Goal: Task Accomplishment & Management: Use online tool/utility

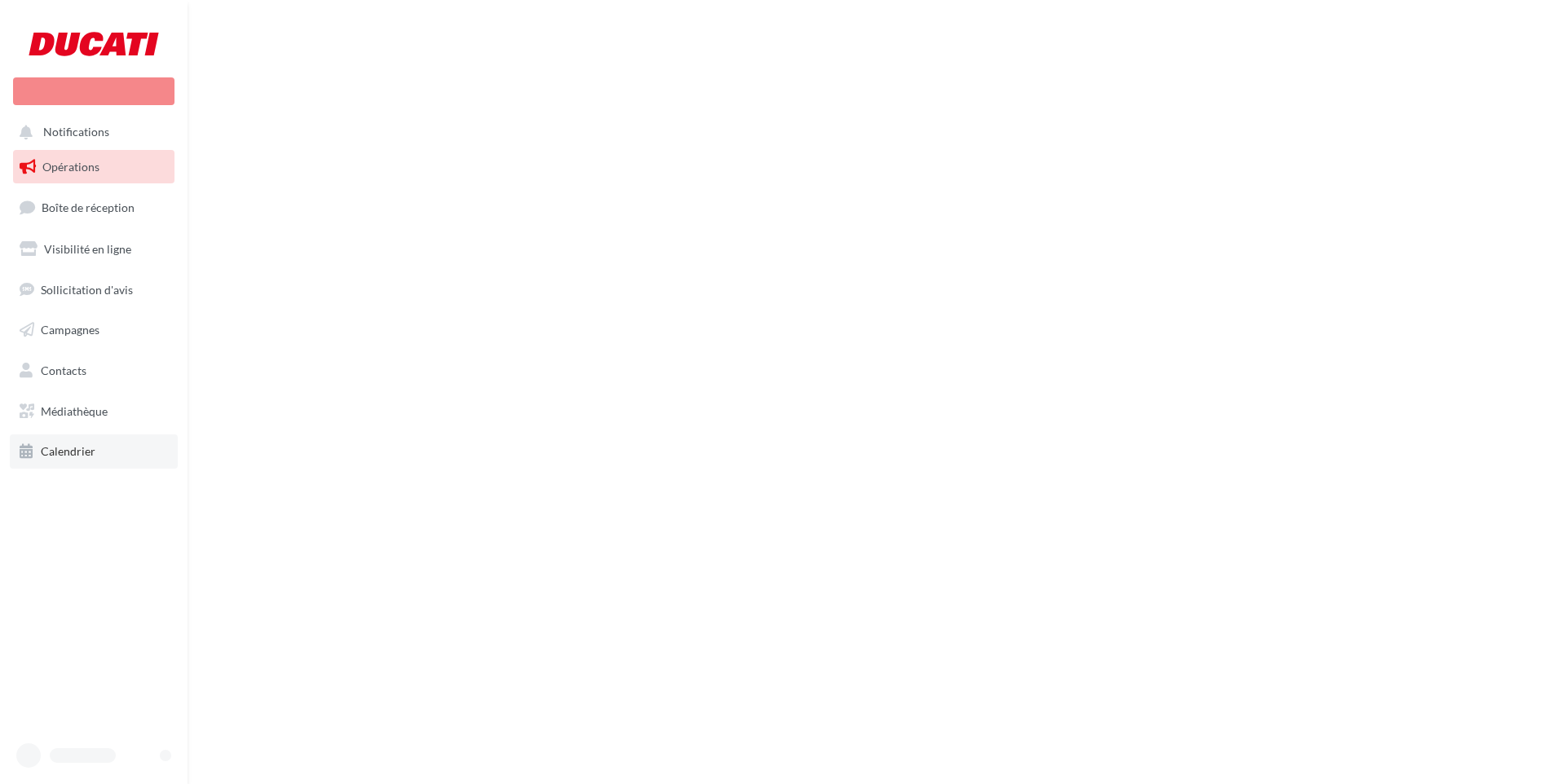
click at [74, 456] on span "Calendrier" at bounding box center [68, 451] width 55 height 14
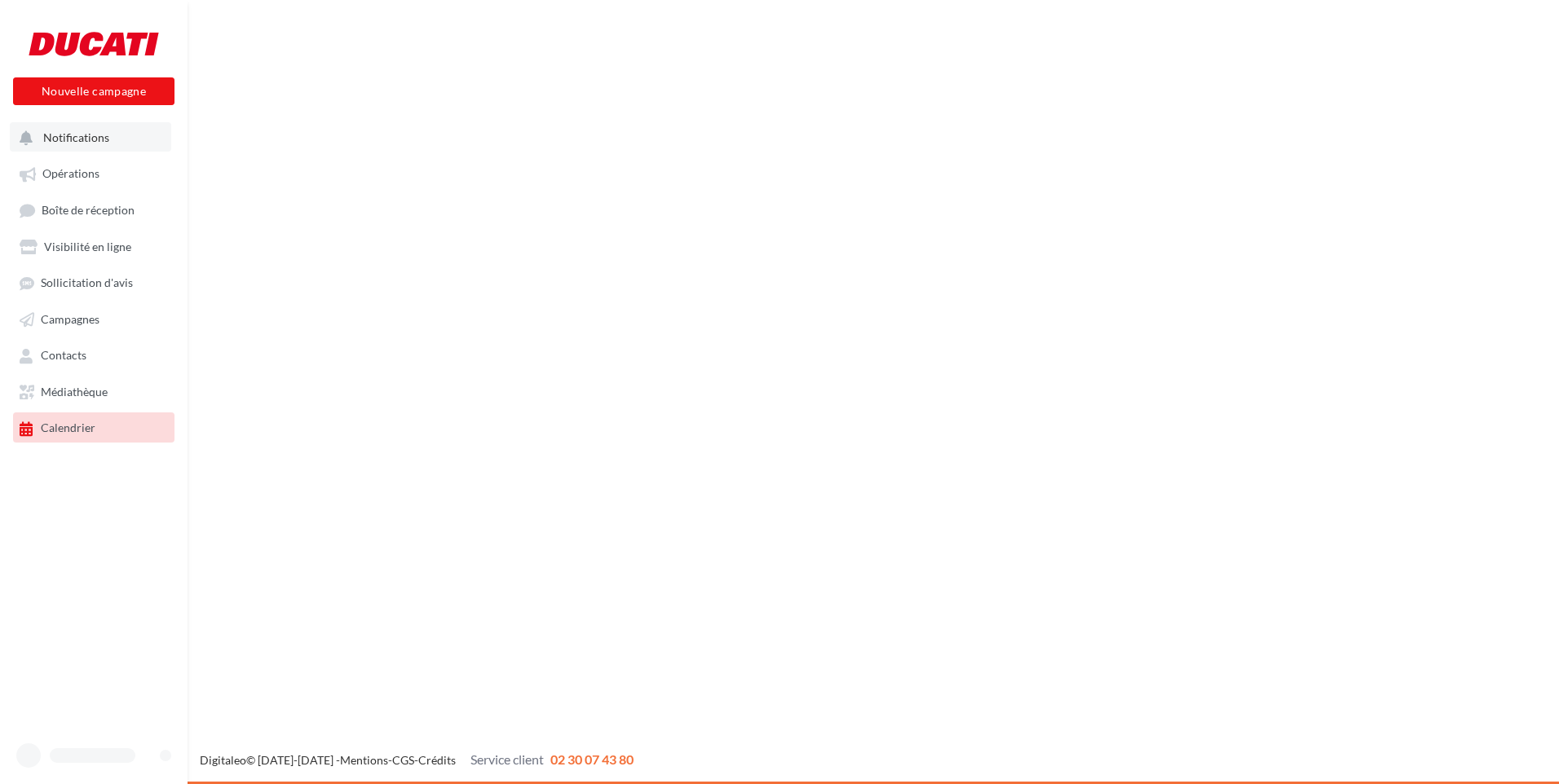
click at [63, 137] on span "Notifications" at bounding box center [76, 137] width 66 height 14
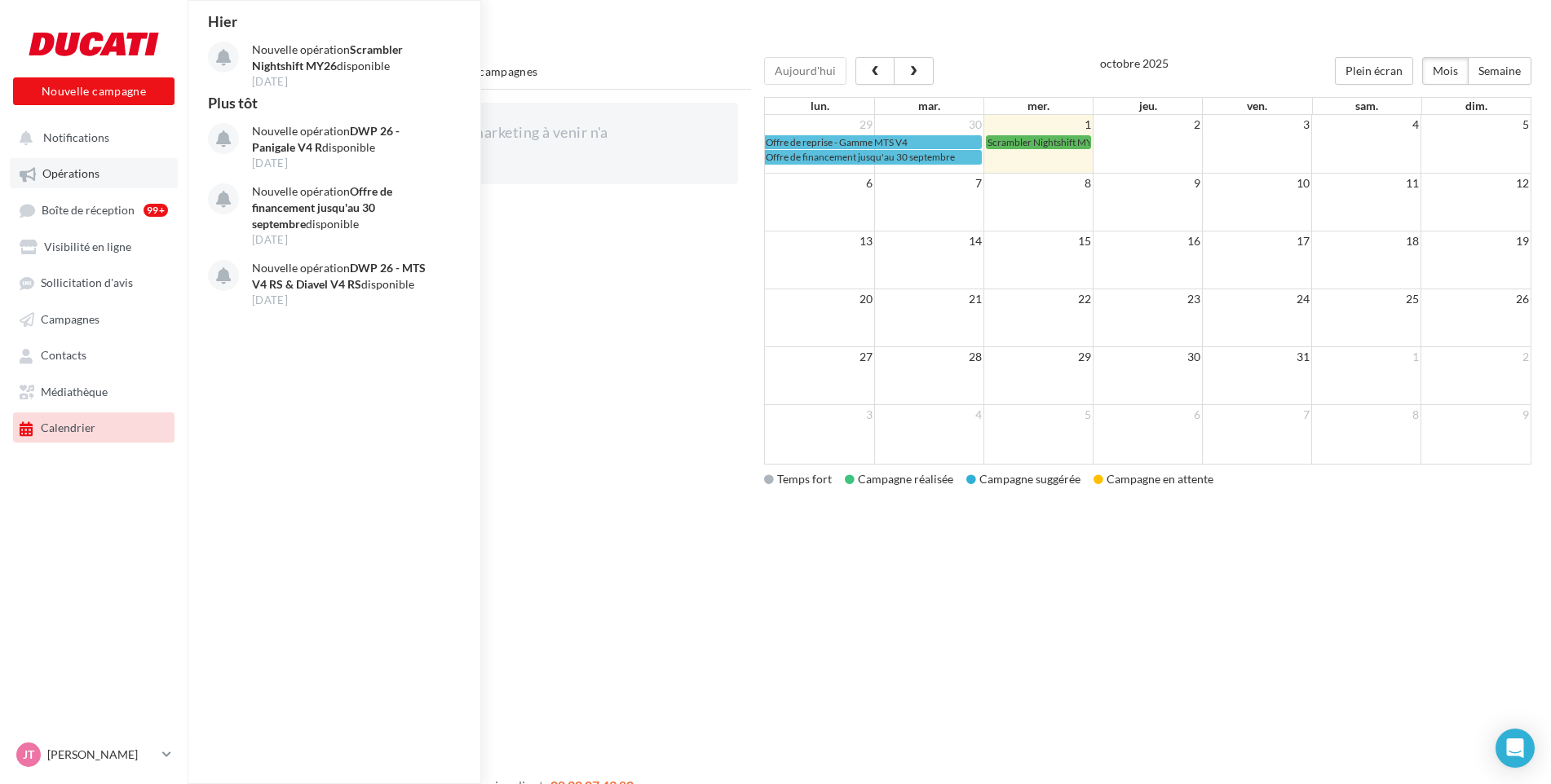
click at [57, 167] on span "Opérations" at bounding box center [71, 174] width 57 height 14
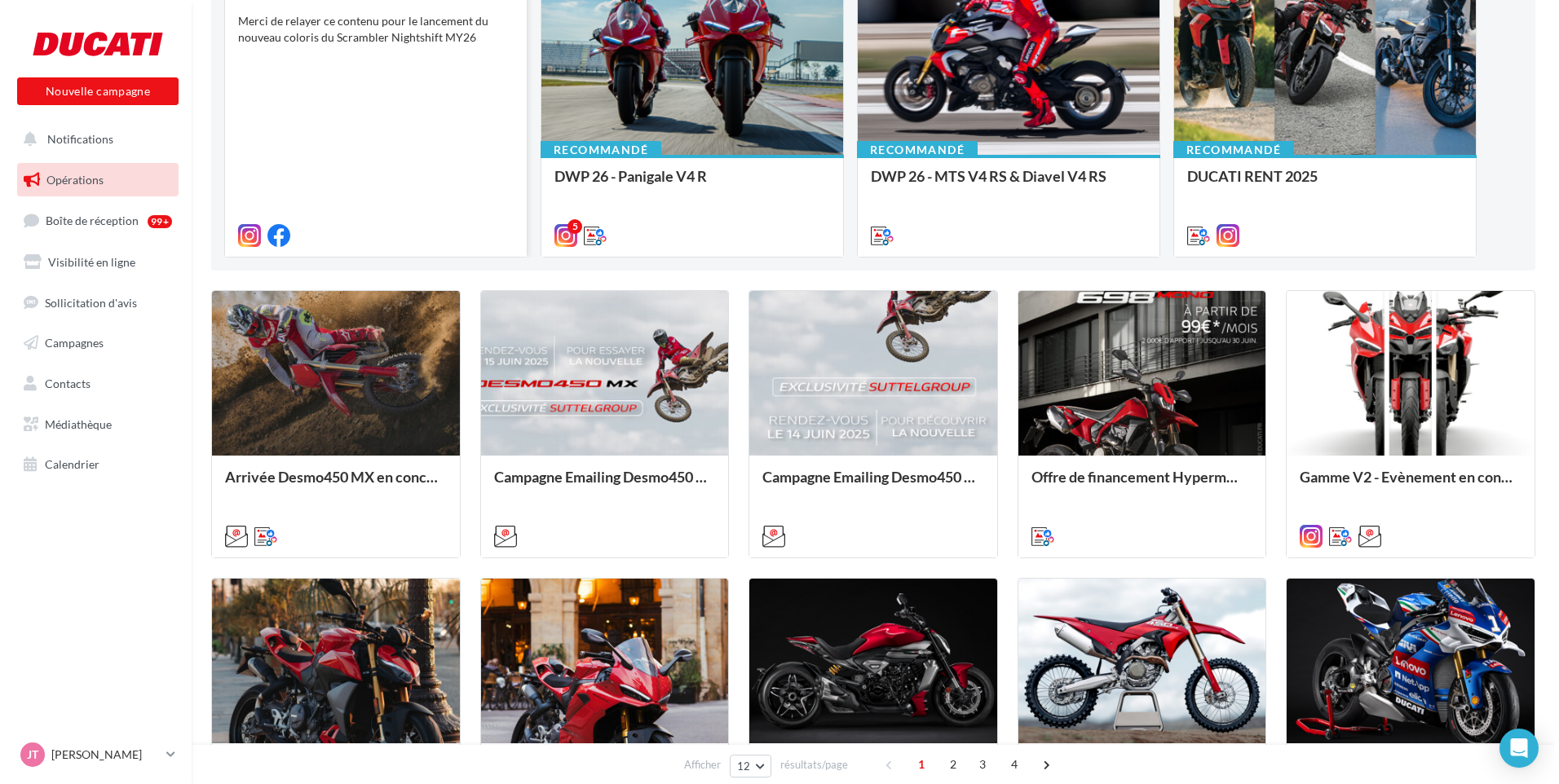
scroll to position [82, 0]
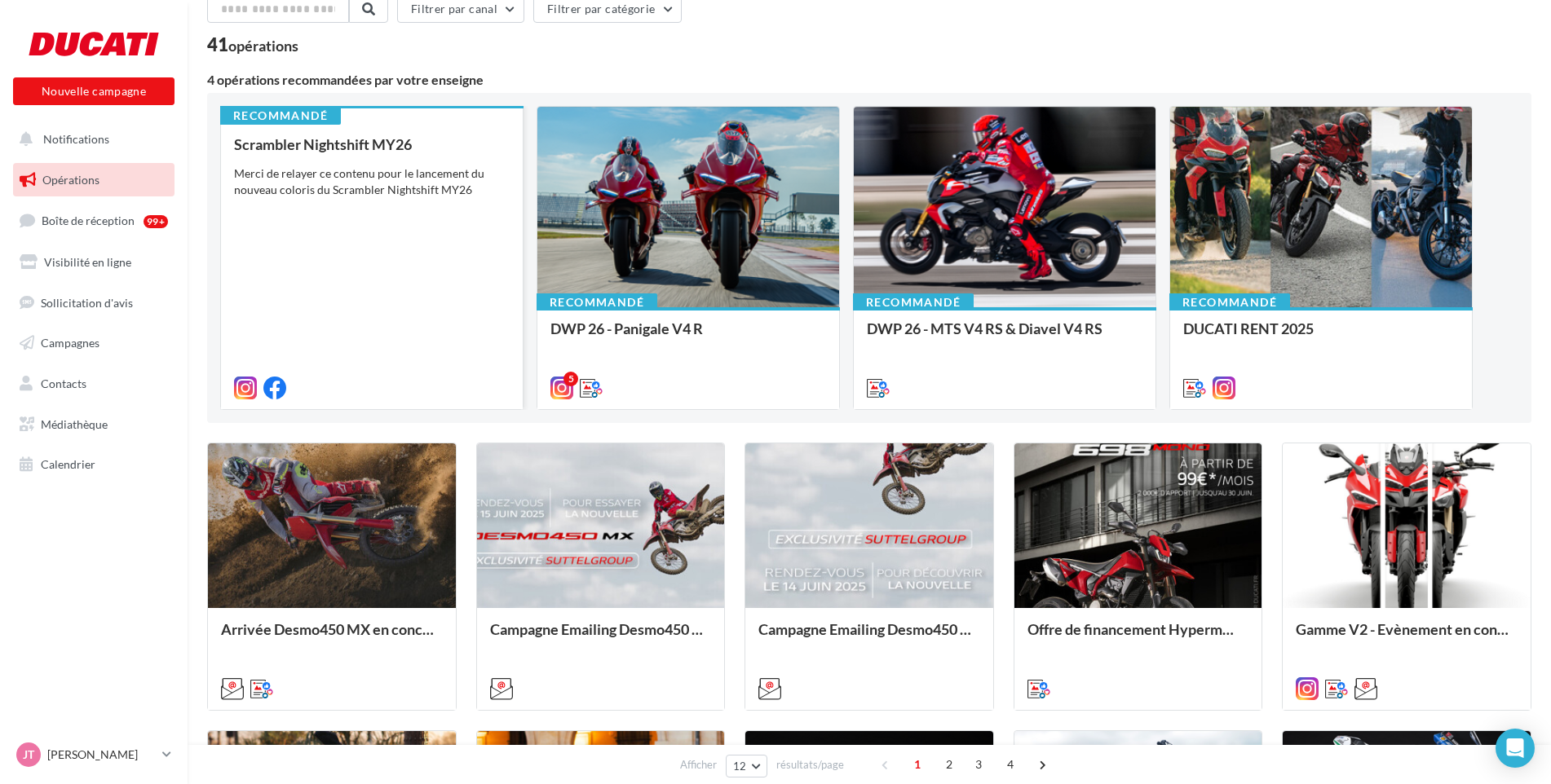
click at [312, 171] on div "Merci de relayer ce contenu pour le lancement du nouveau coloris du Scrambler N…" at bounding box center [372, 182] width 276 height 33
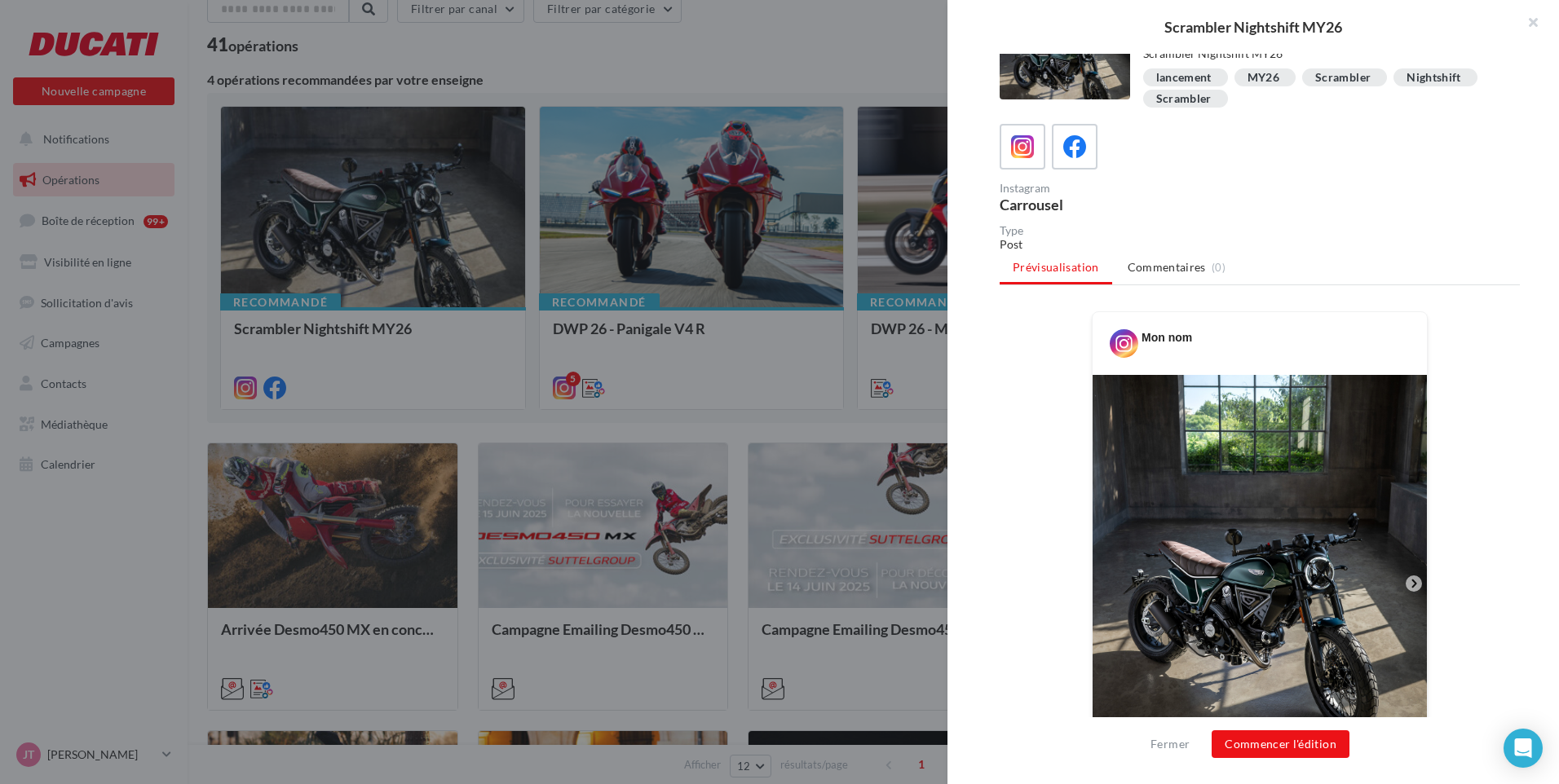
scroll to position [0, 0]
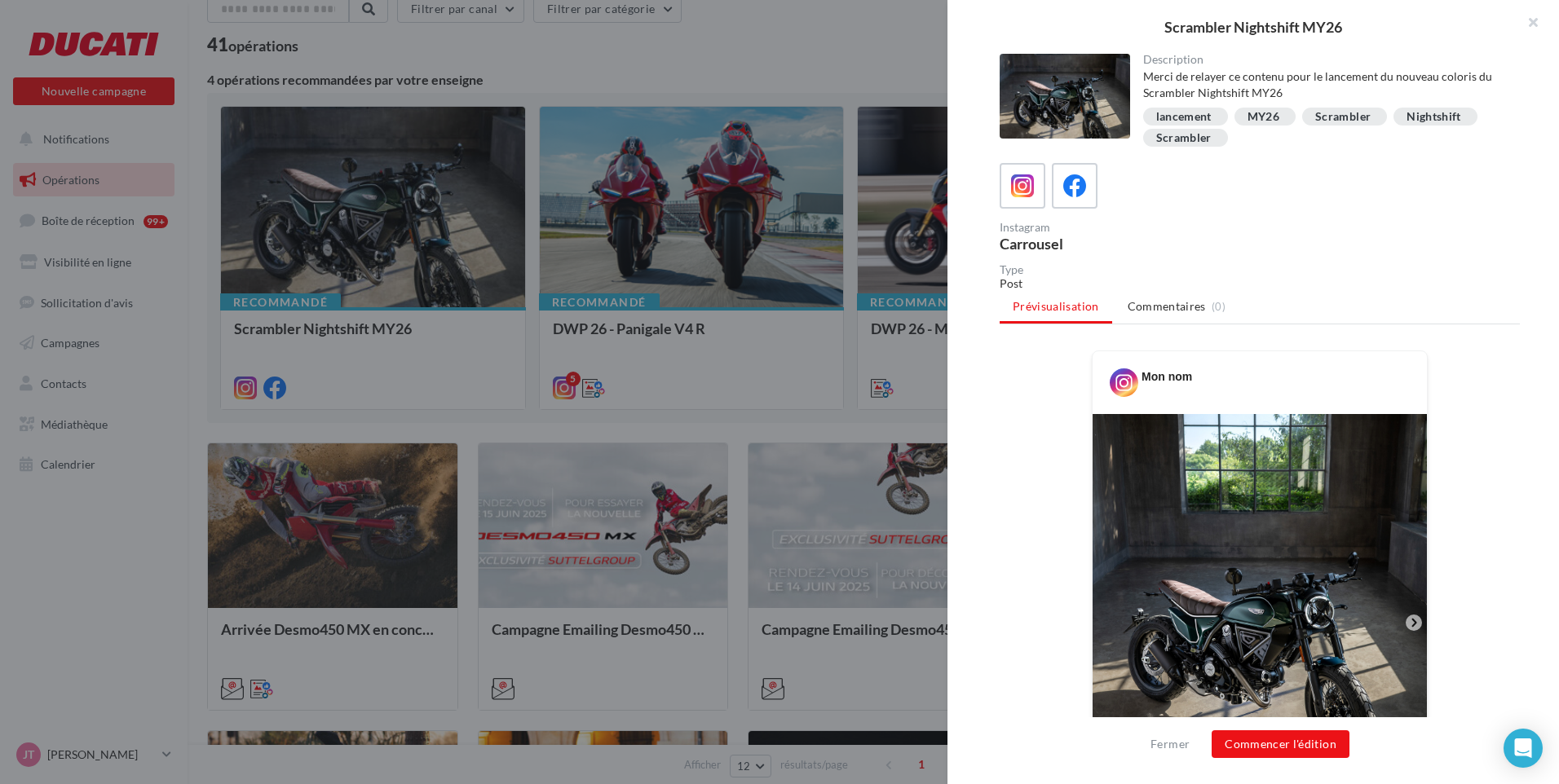
click at [1041, 237] on div "Carrousel" at bounding box center [1127, 244] width 253 height 15
click at [1031, 244] on div "Carrousel" at bounding box center [1127, 244] width 253 height 15
click at [1010, 284] on div "Post" at bounding box center [1261, 284] width 521 height 16
click at [1149, 307] on span "Commentaires" at bounding box center [1167, 306] width 78 height 16
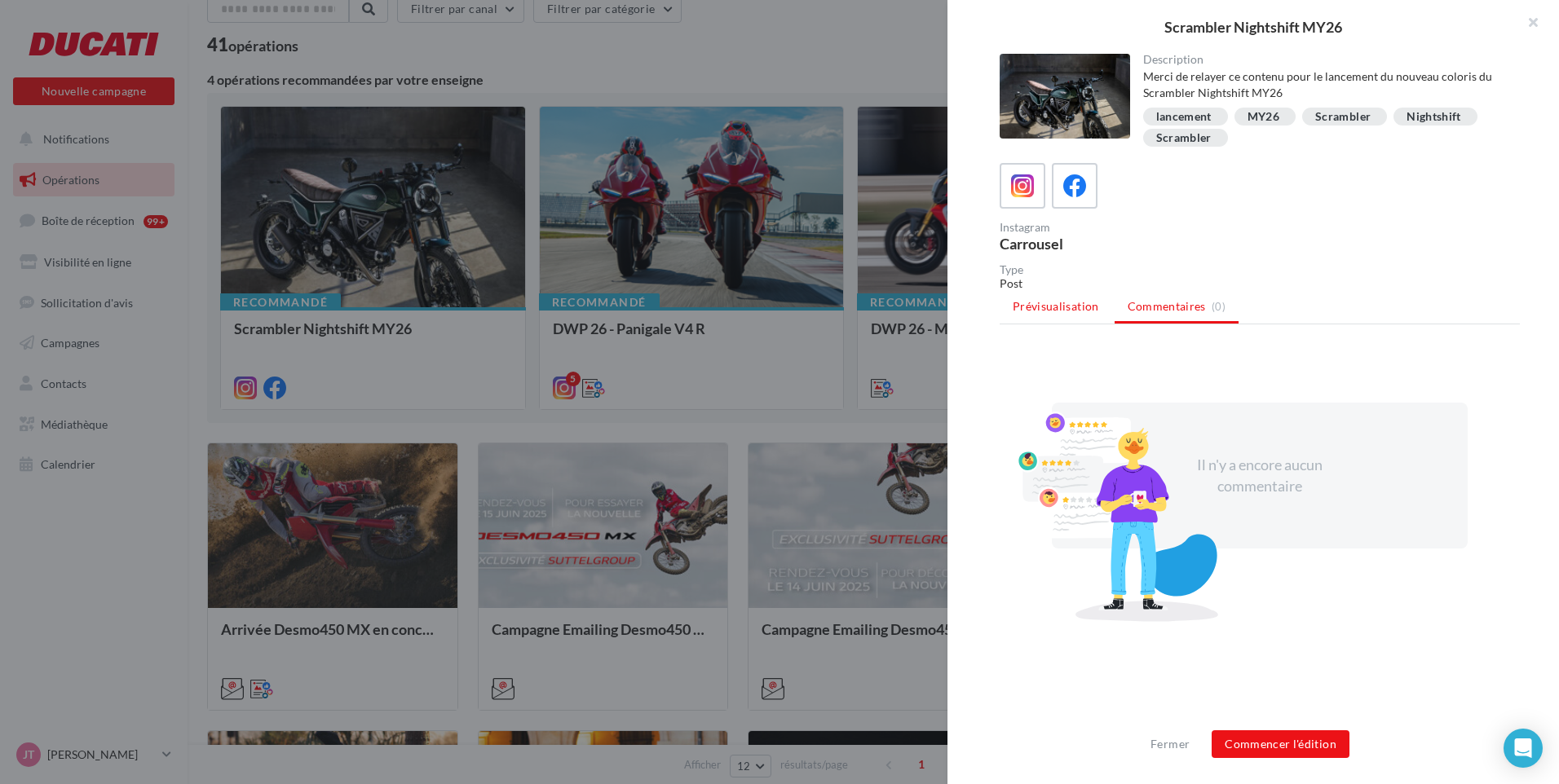
click at [1060, 310] on span "Prévisualisation" at bounding box center [1057, 306] width 87 height 14
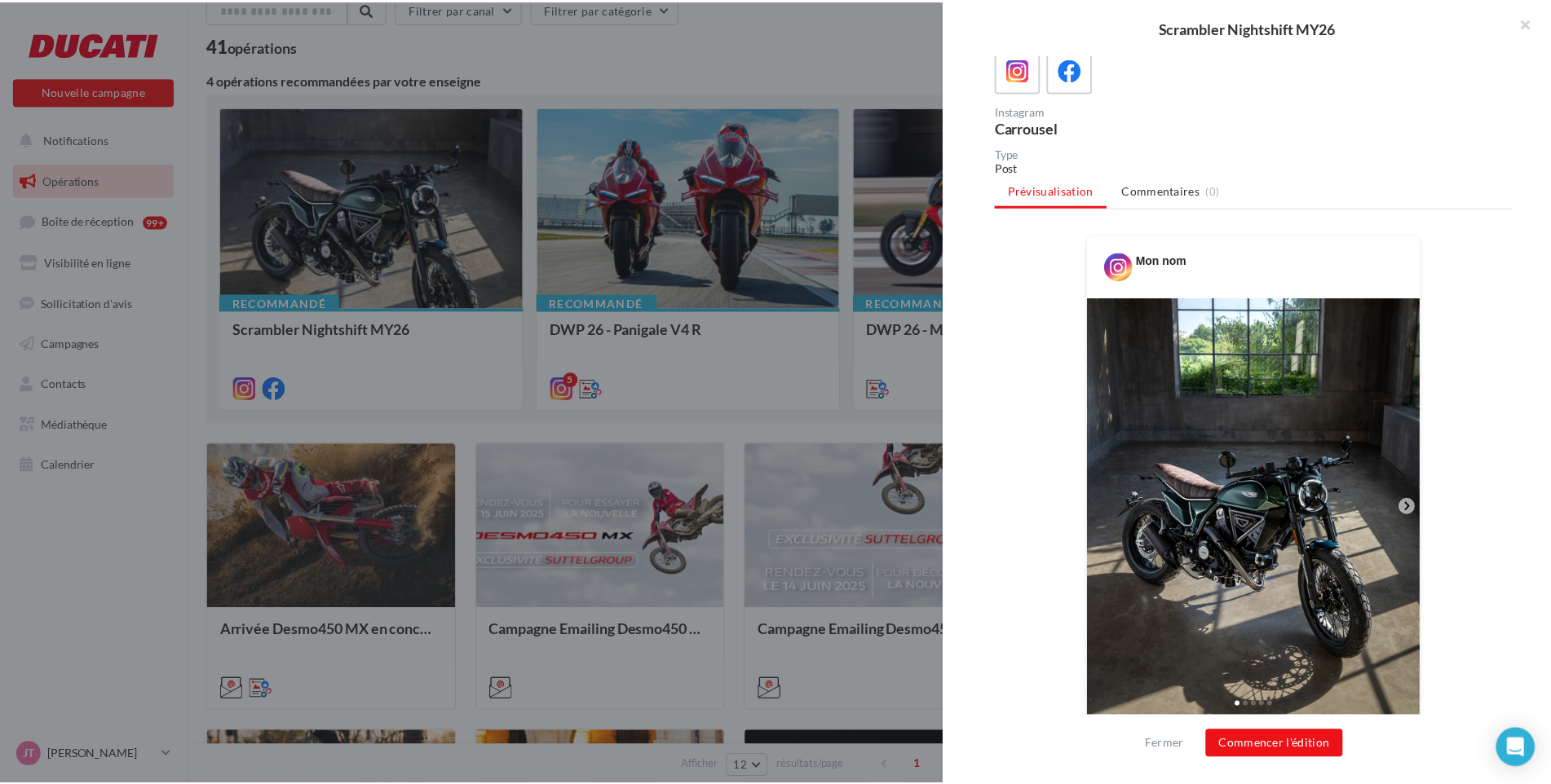
scroll to position [245, 0]
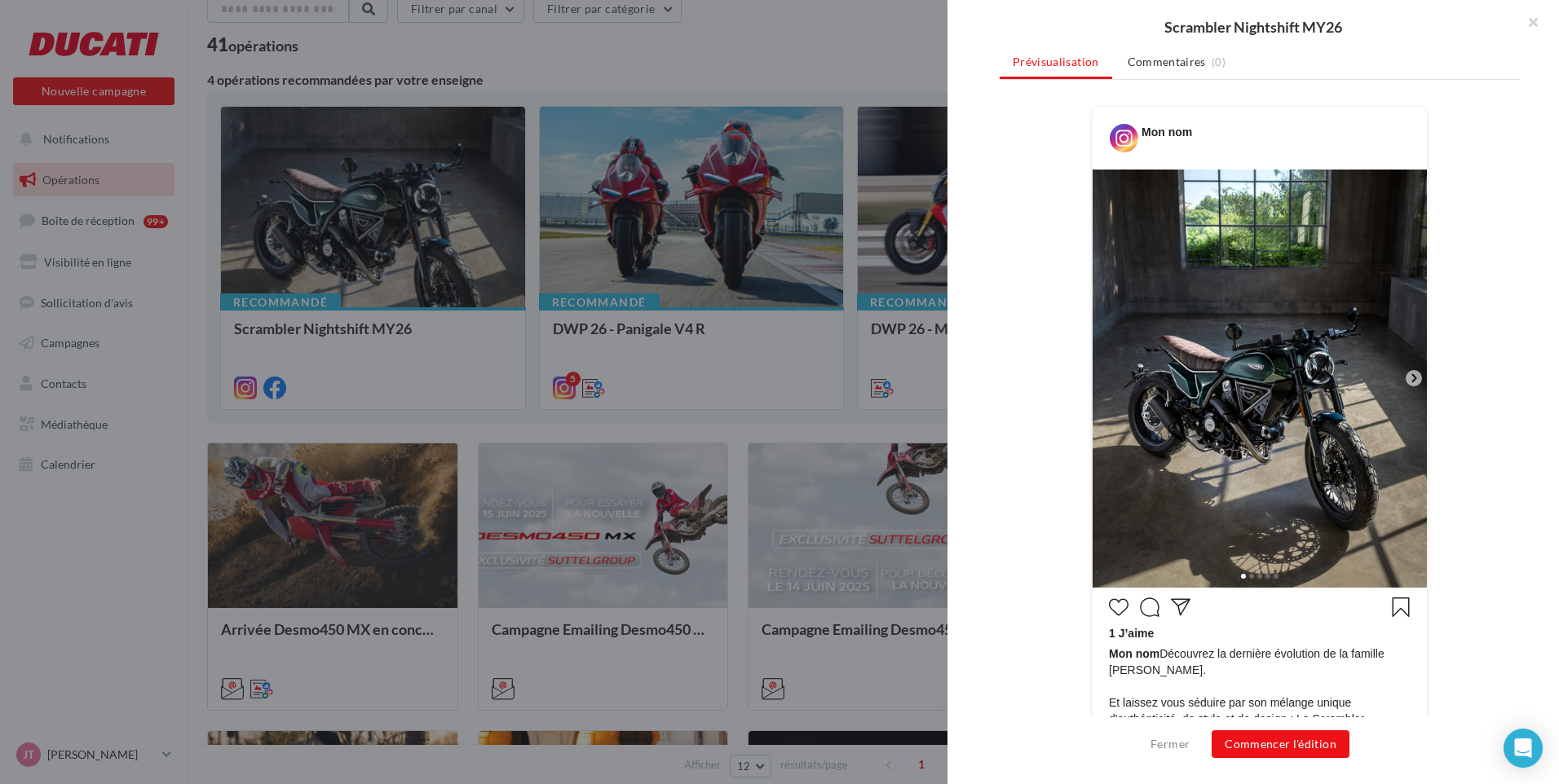
click at [1414, 376] on icon at bounding box center [1414, 378] width 15 height 15
click at [1416, 377] on icon at bounding box center [1414, 378] width 15 height 15
click at [1412, 381] on icon at bounding box center [1414, 378] width 5 height 8
click at [660, 206] on div at bounding box center [779, 392] width 1559 height 784
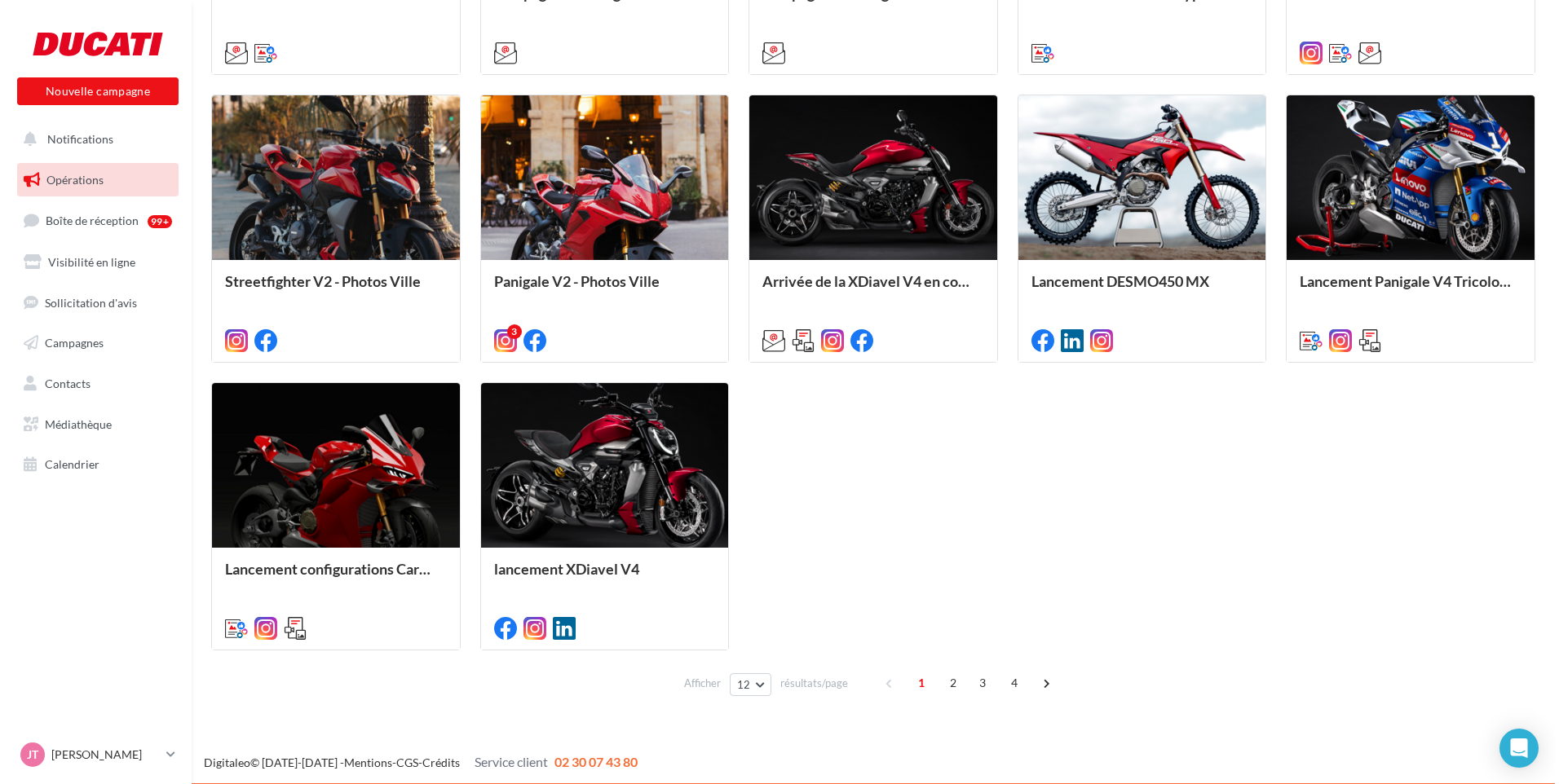
scroll to position [719, 0]
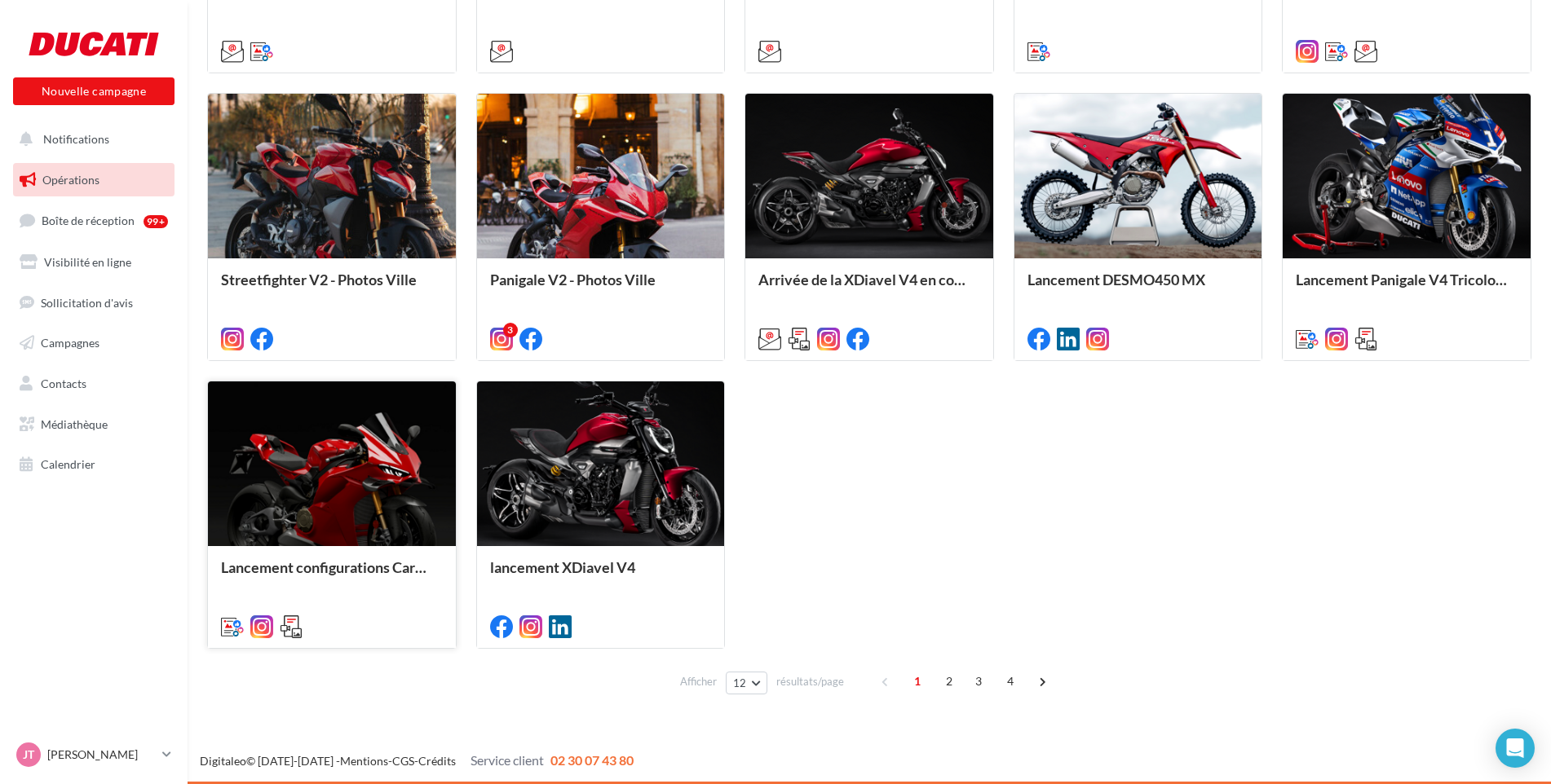
click at [313, 471] on div at bounding box center [332, 465] width 248 height 167
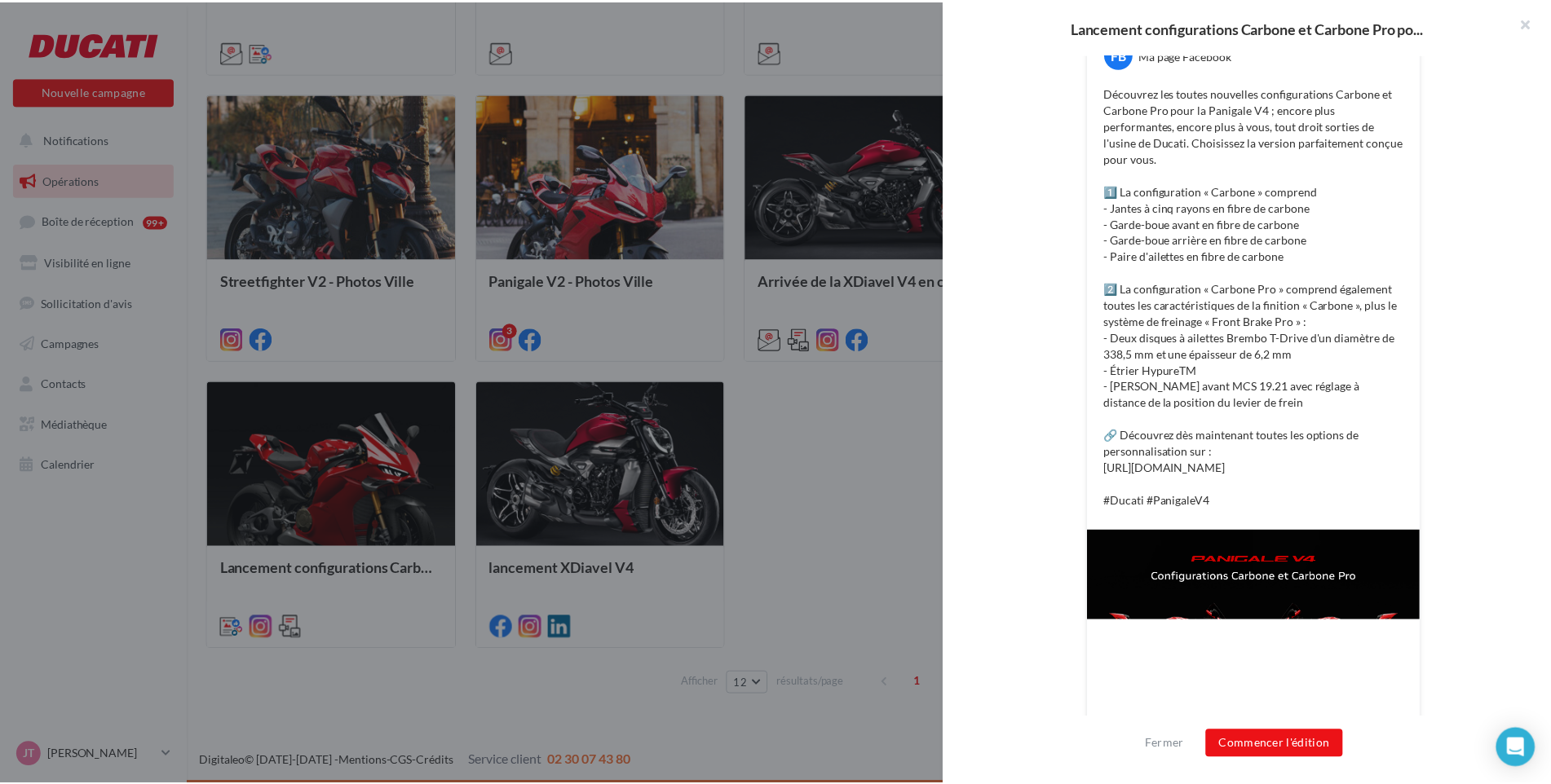
scroll to position [84, 0]
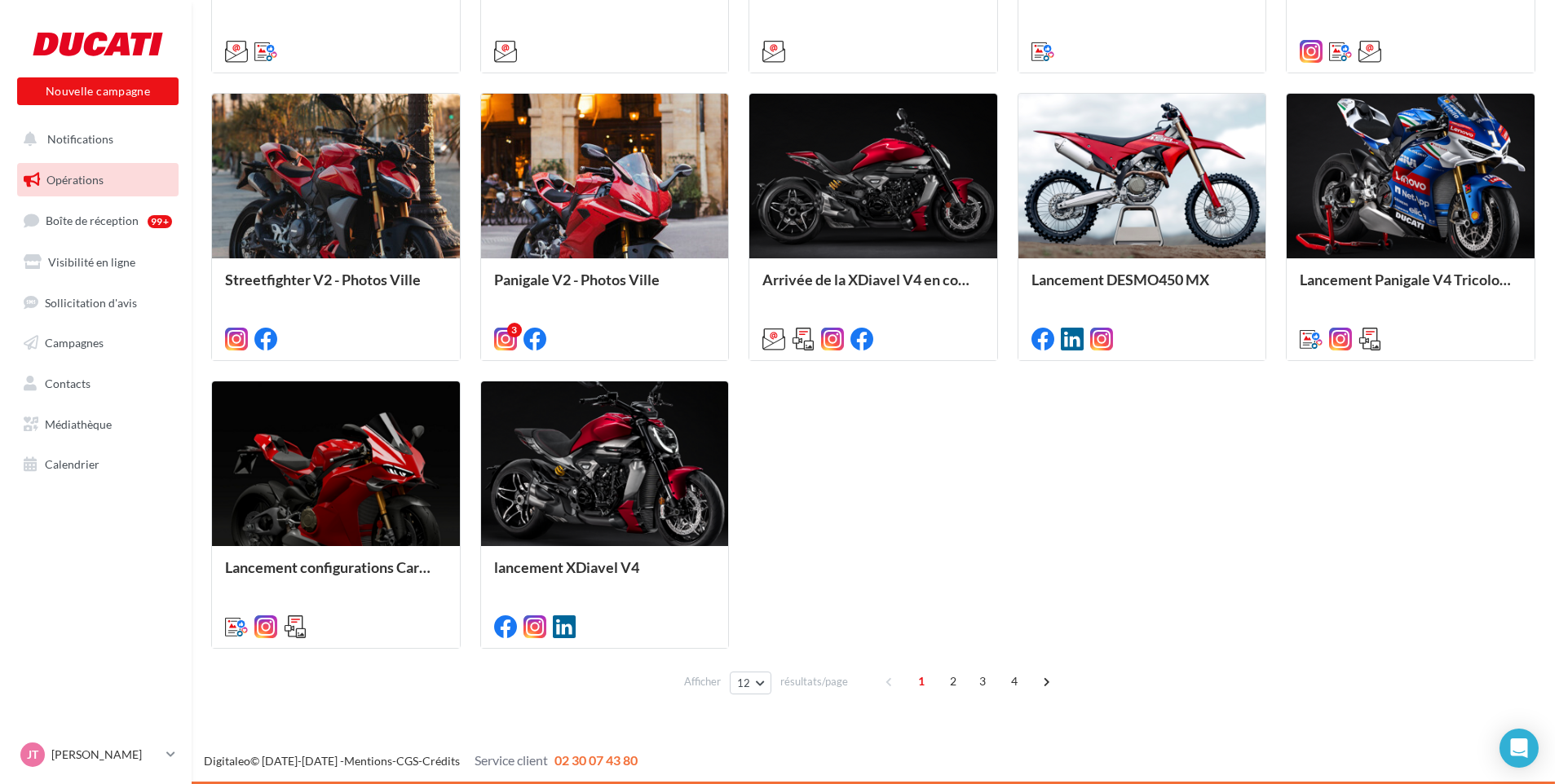
scroll to position [393, 0]
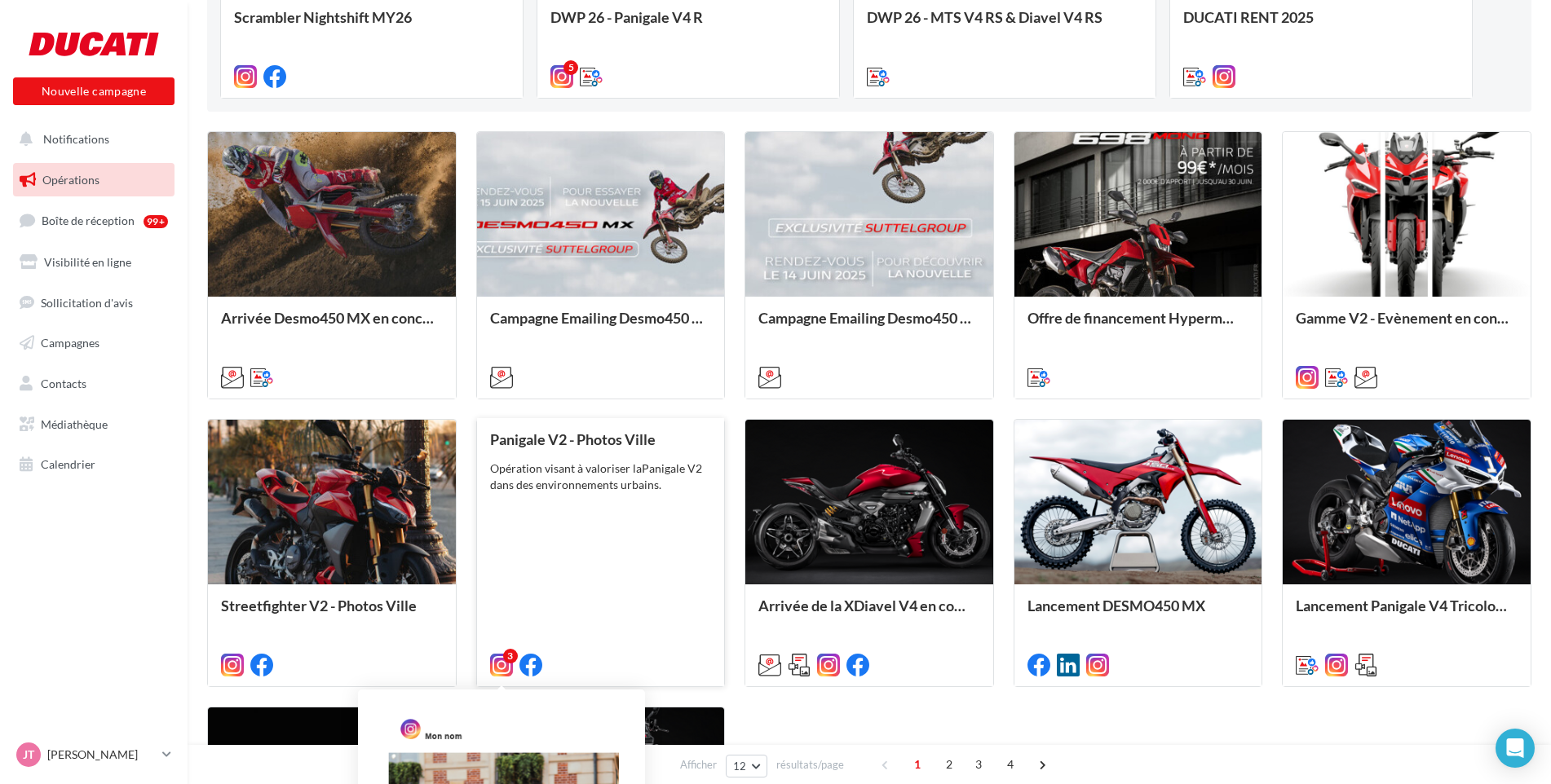
click at [501, 662] on icon at bounding box center [501, 665] width 23 height 23
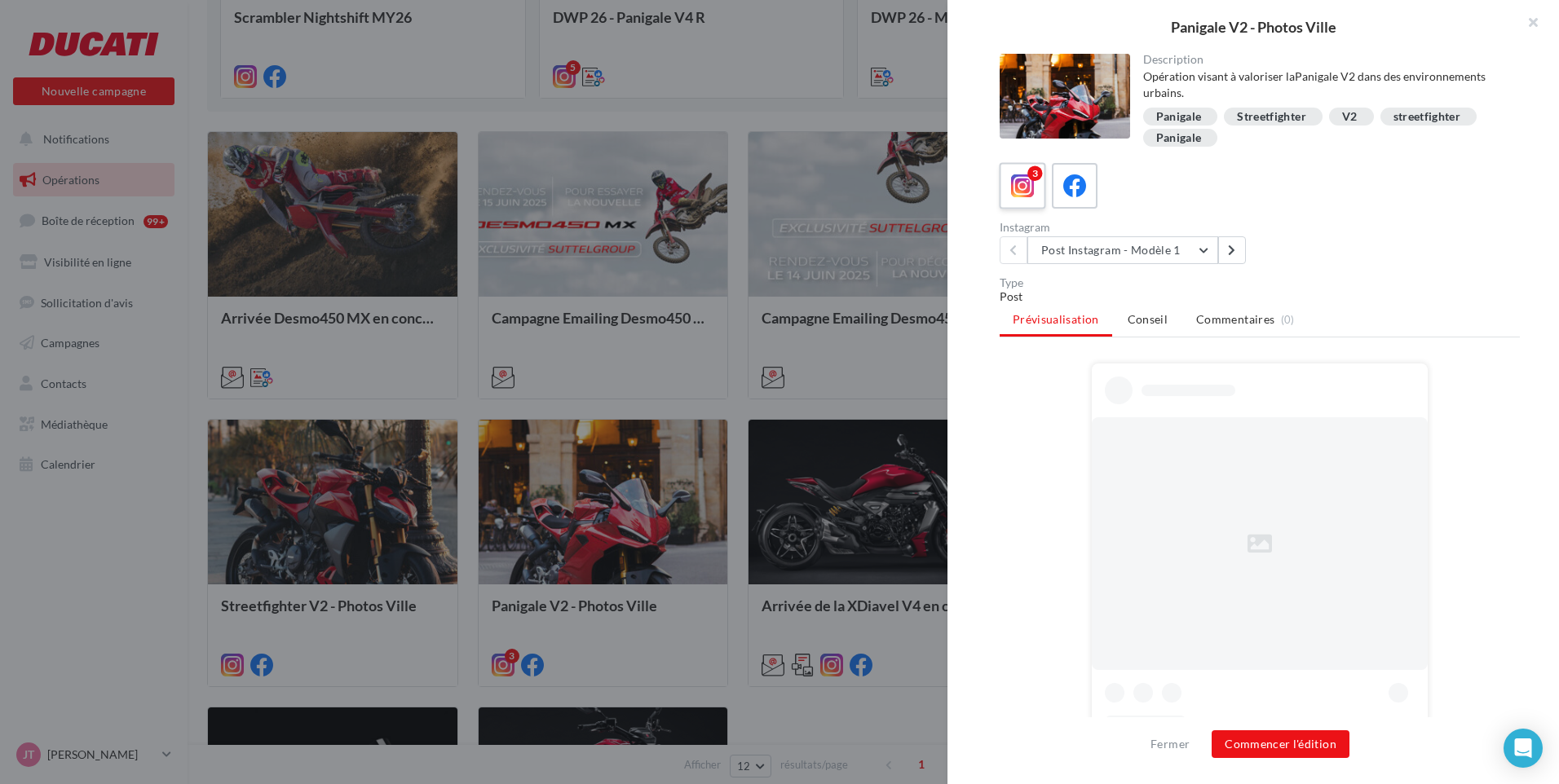
click at [1019, 187] on icon at bounding box center [1023, 186] width 23 height 23
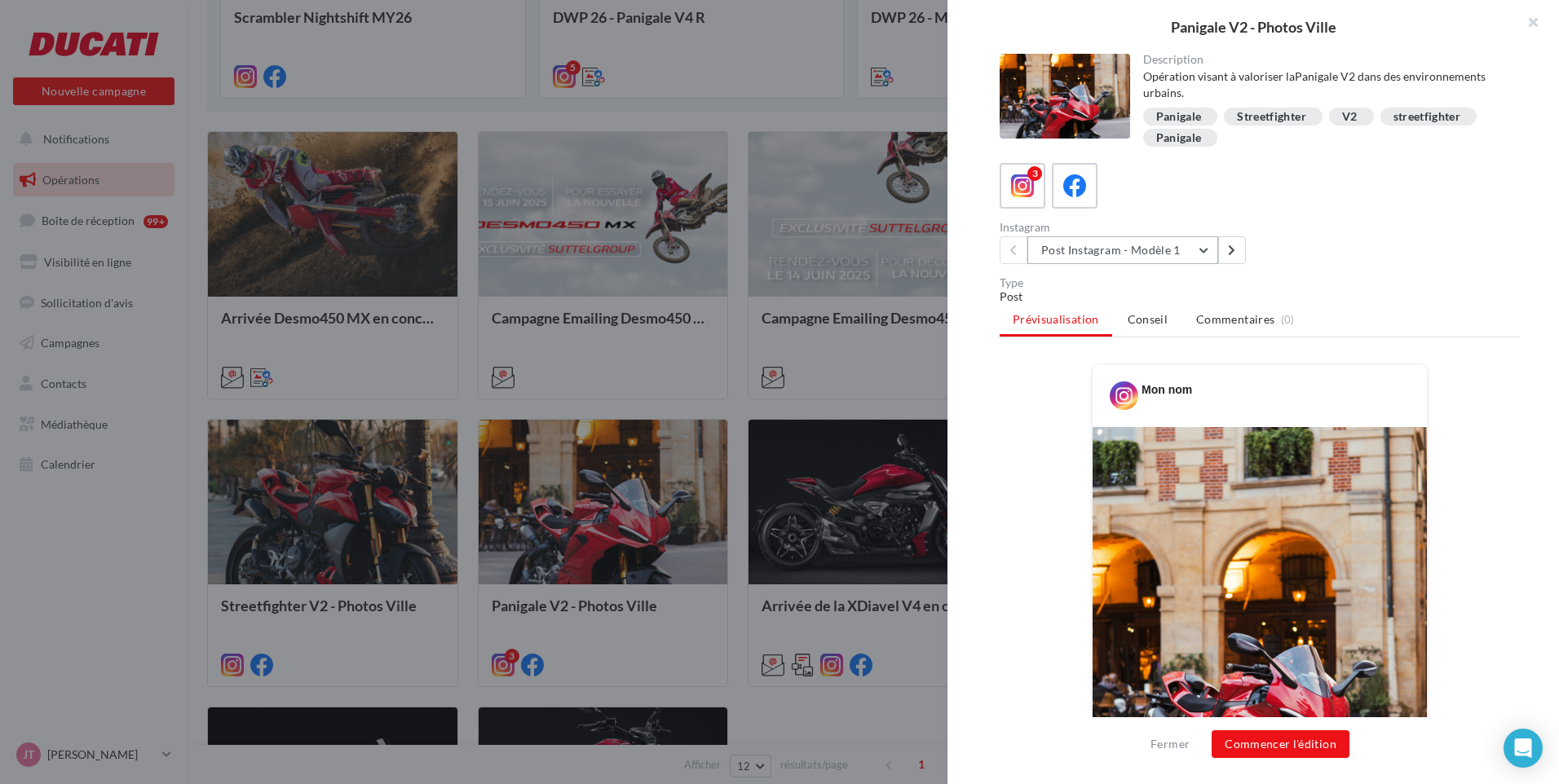
click at [1165, 253] on button "Post Instagram - Modèle 1" at bounding box center [1123, 251] width 191 height 28
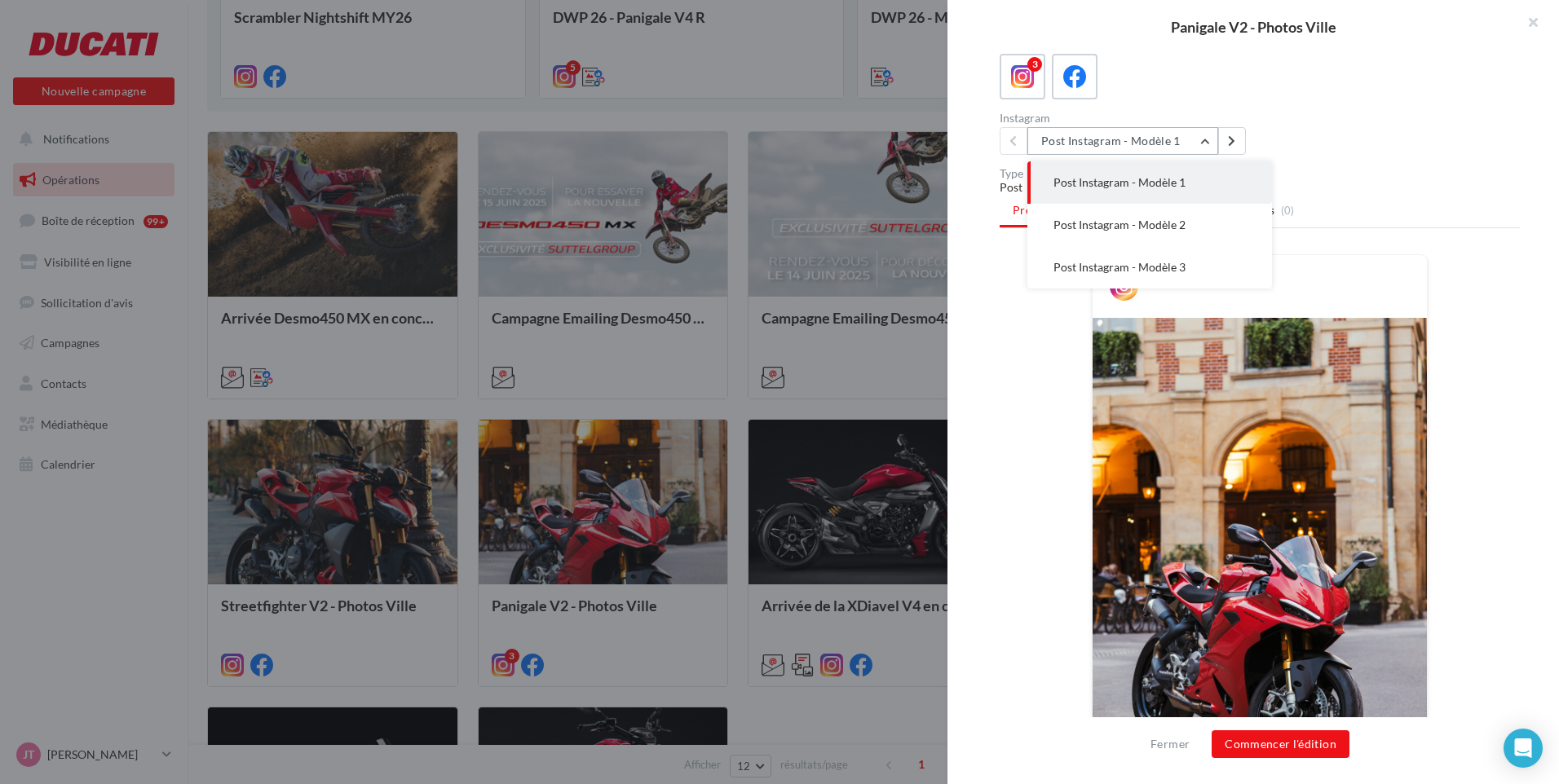
scroll to position [0, 0]
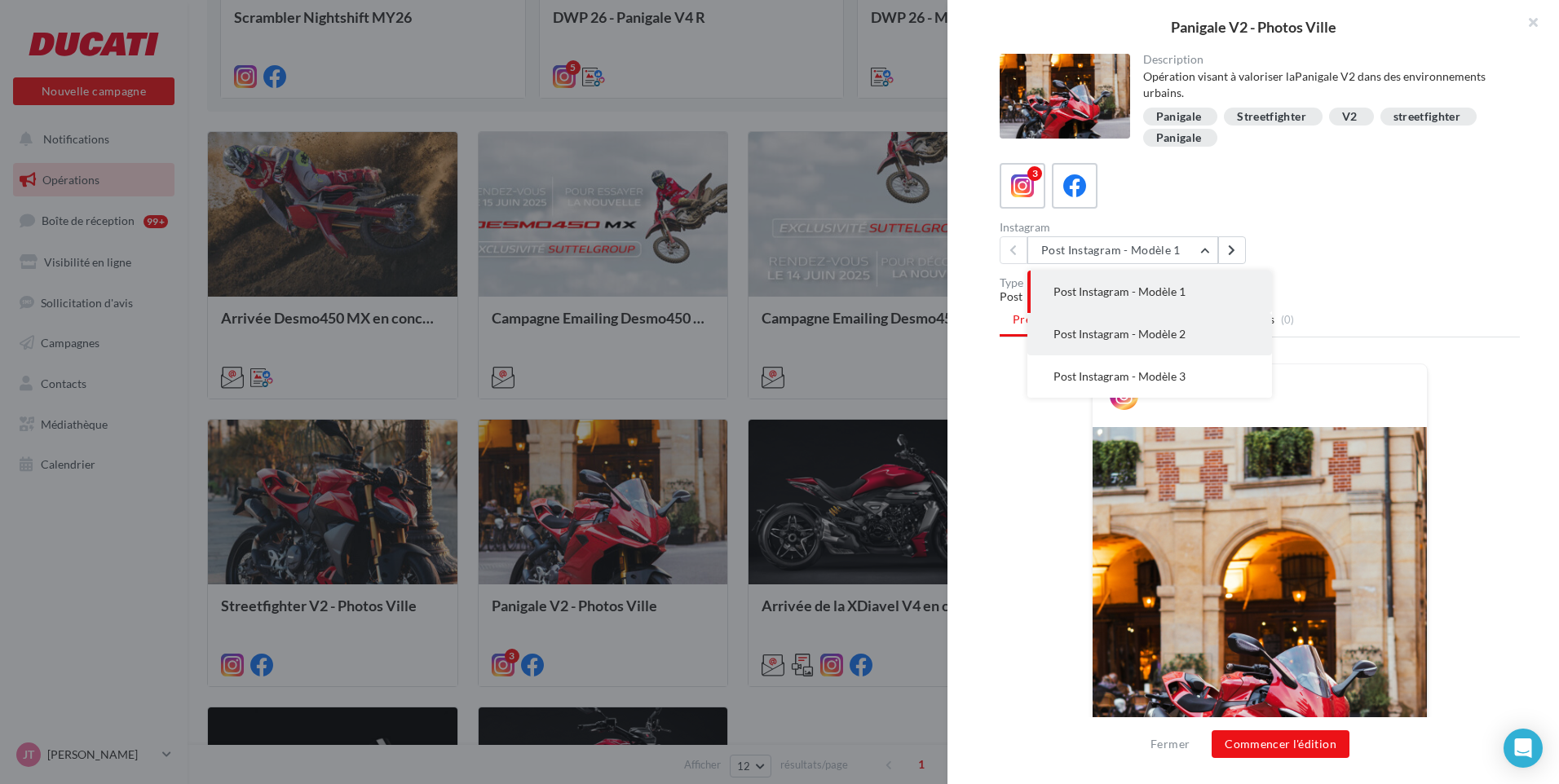
click at [1136, 340] on span "Post Instagram - Modèle 2" at bounding box center [1120, 334] width 132 height 14
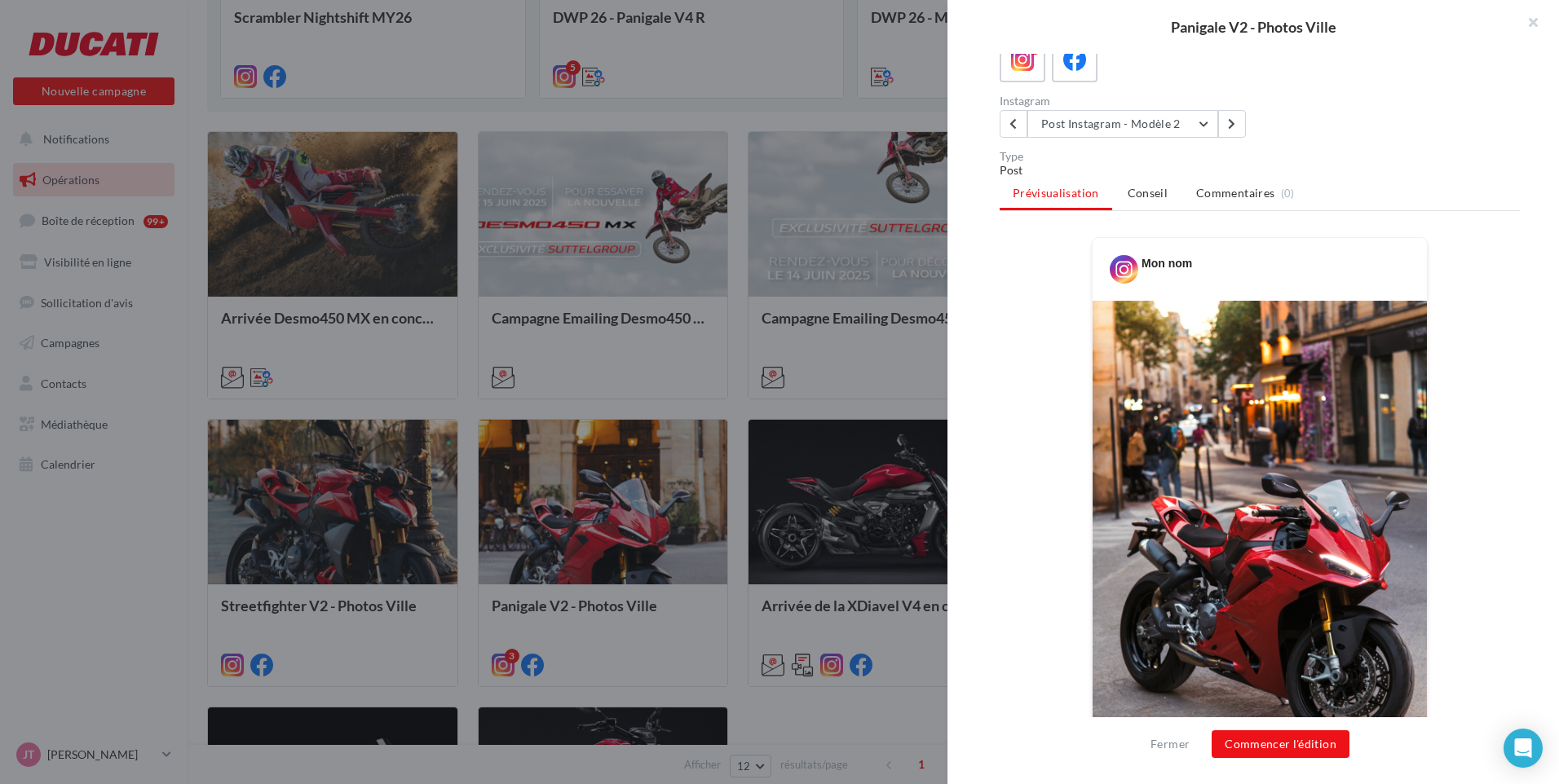
scroll to position [127, 0]
